Goal: Task Accomplishment & Management: Manage account settings

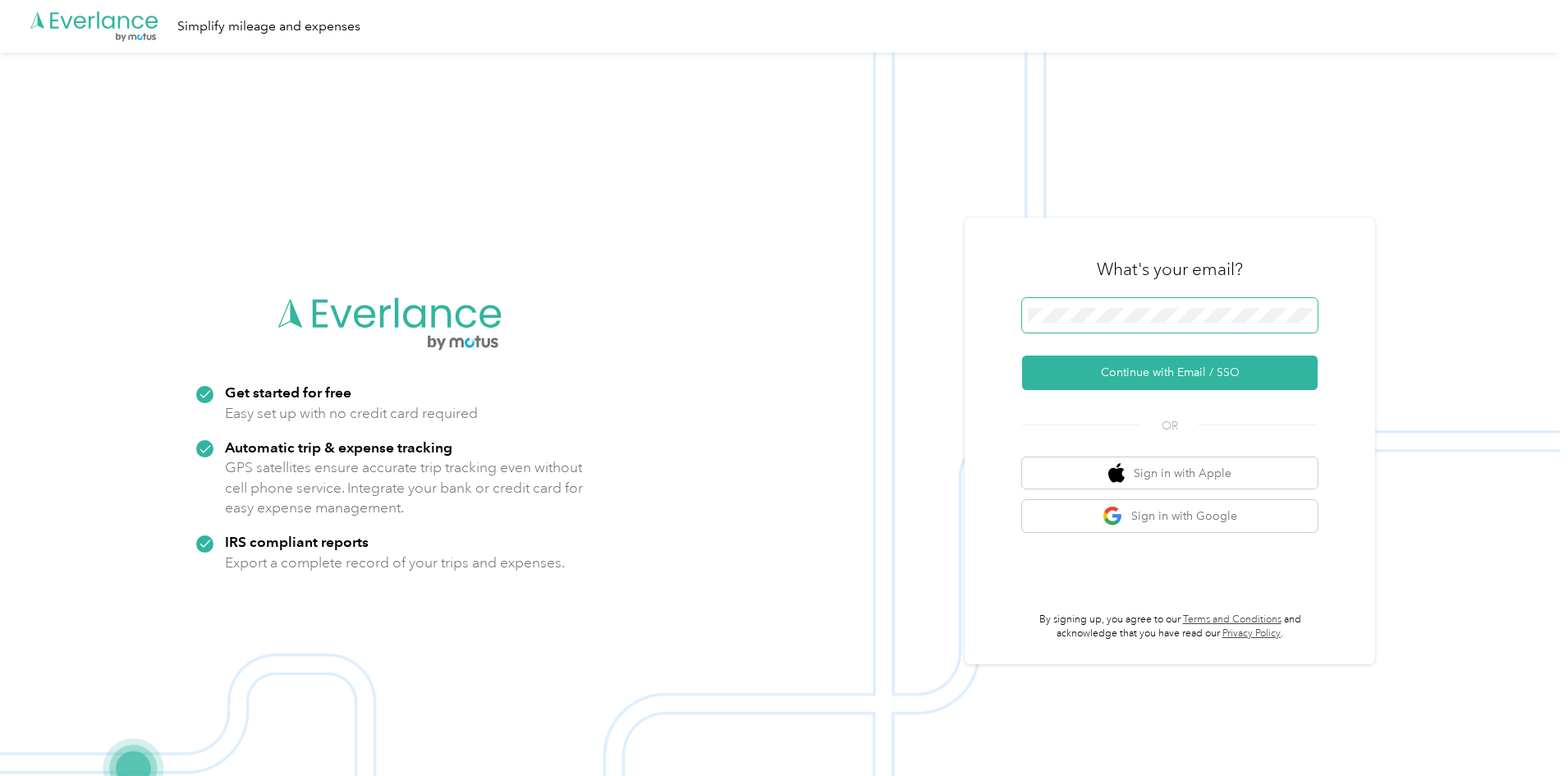
click at [1176, 307] on span at bounding box center [1169, 314] width 295 height 34
click at [1022, 356] on button "Continue with Email / SSO" at bounding box center [1169, 372] width 295 height 34
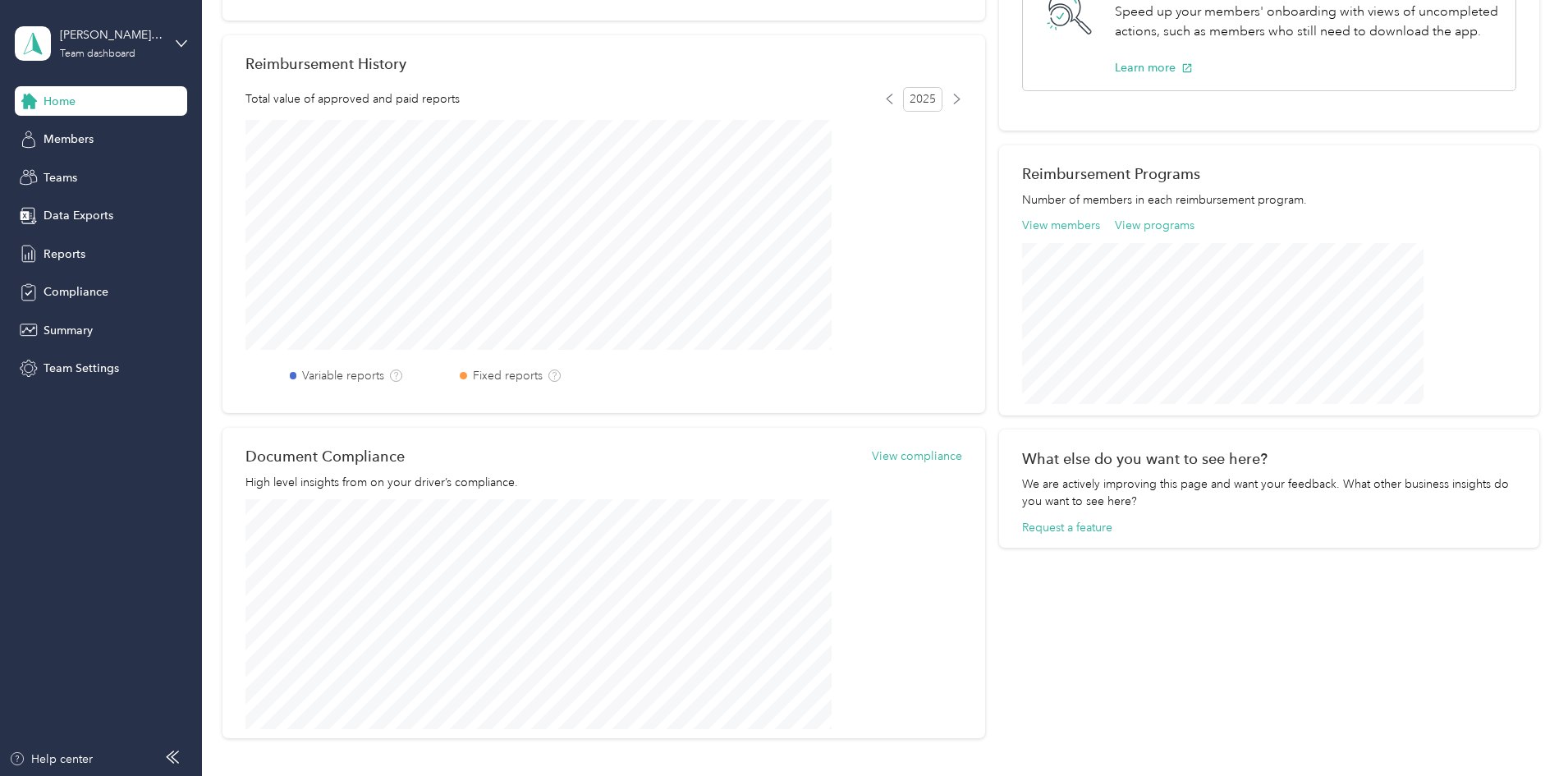
scroll to position [411, 0]
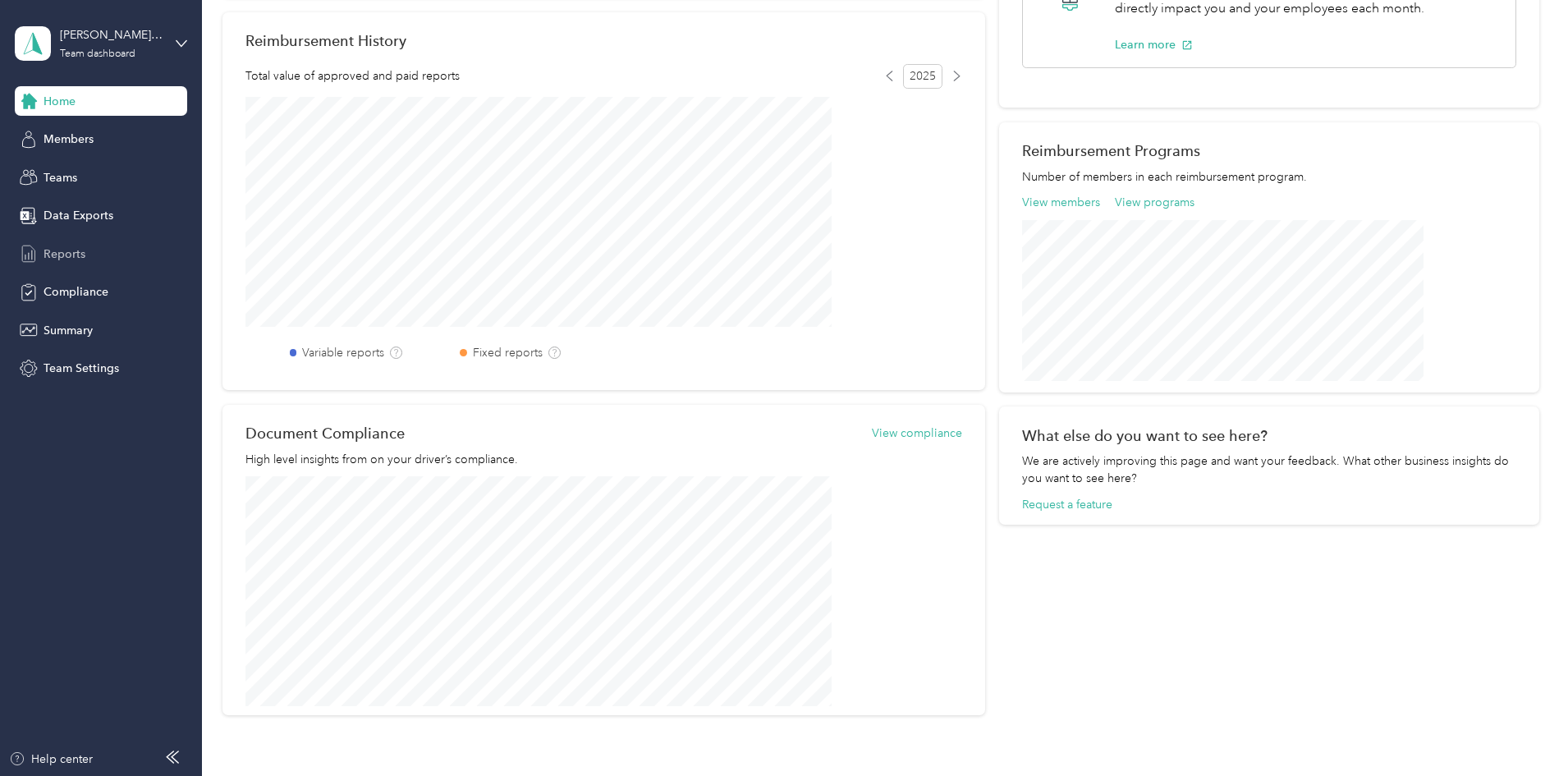
click at [73, 261] on span "Reports" at bounding box center [65, 254] width 42 height 18
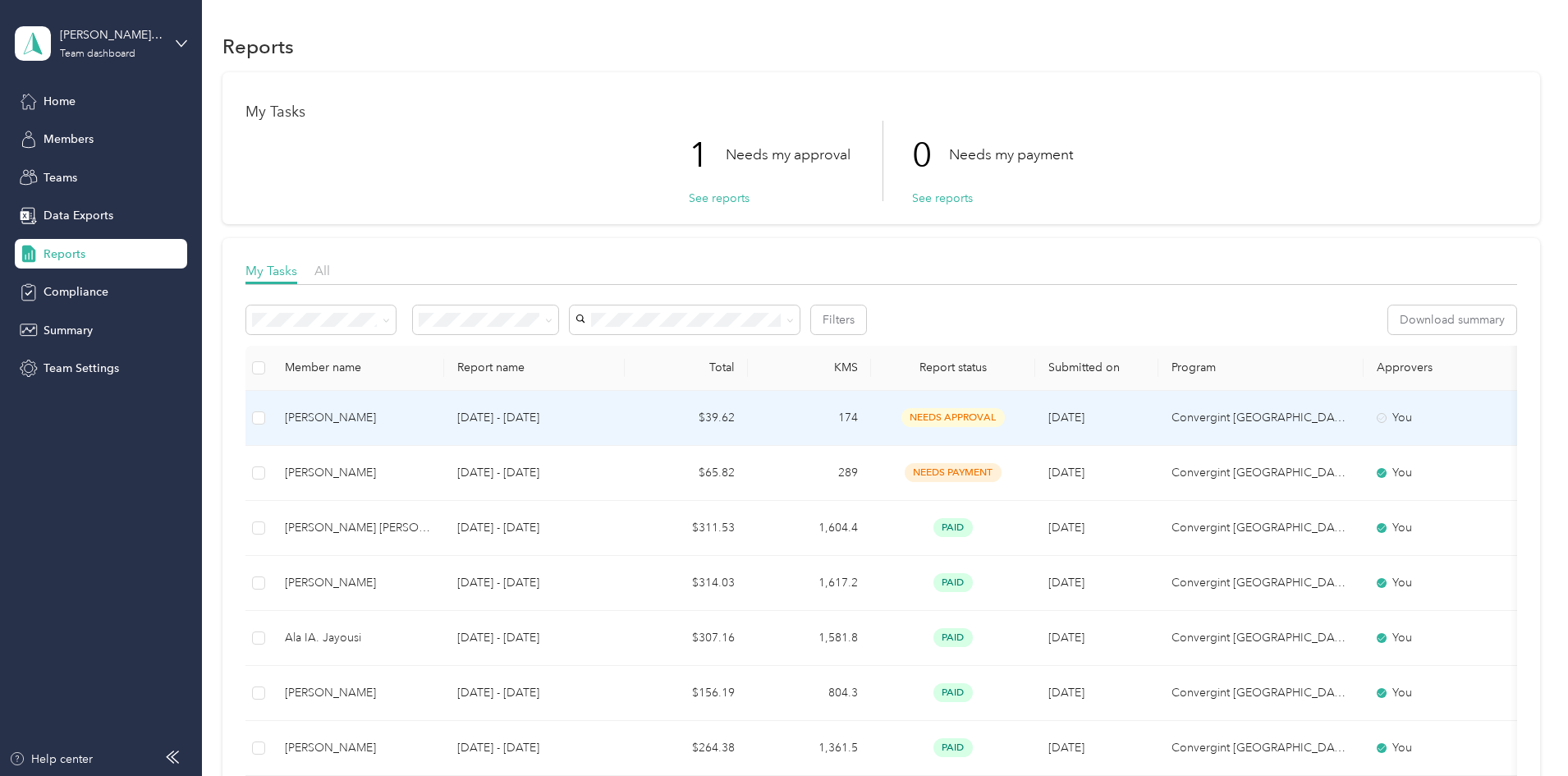
click at [871, 417] on td "174" at bounding box center [809, 418] width 124 height 55
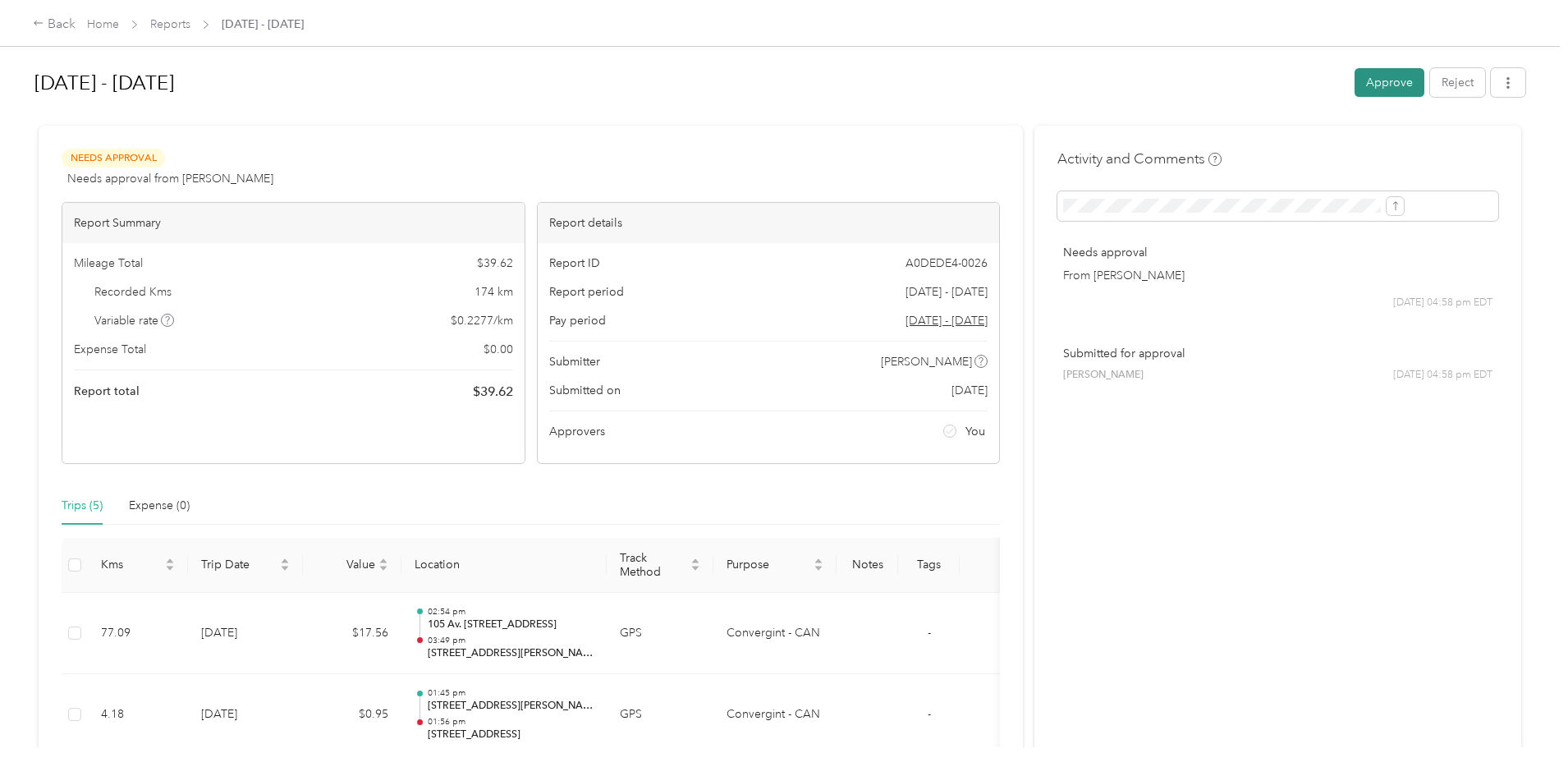
click at [1354, 85] on button "Approve" at bounding box center [1389, 82] width 70 height 29
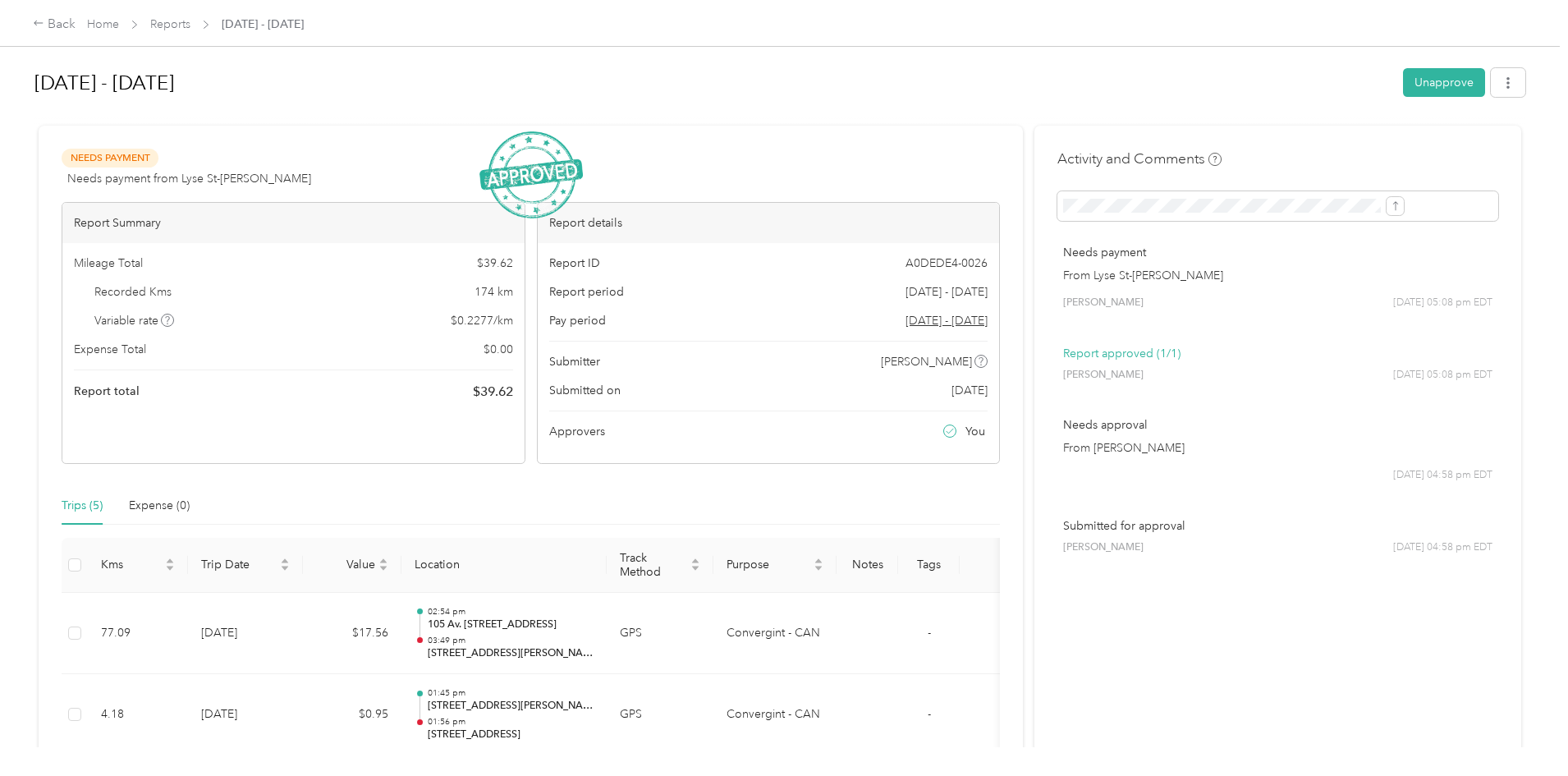
click at [782, 105] on div "Sep 1 - 30, 2025 Unapprove" at bounding box center [780, 85] width 1491 height 48
click at [748, 116] on div at bounding box center [780, 119] width 1491 height 18
